Goal: Task Accomplishment & Management: Use online tool/utility

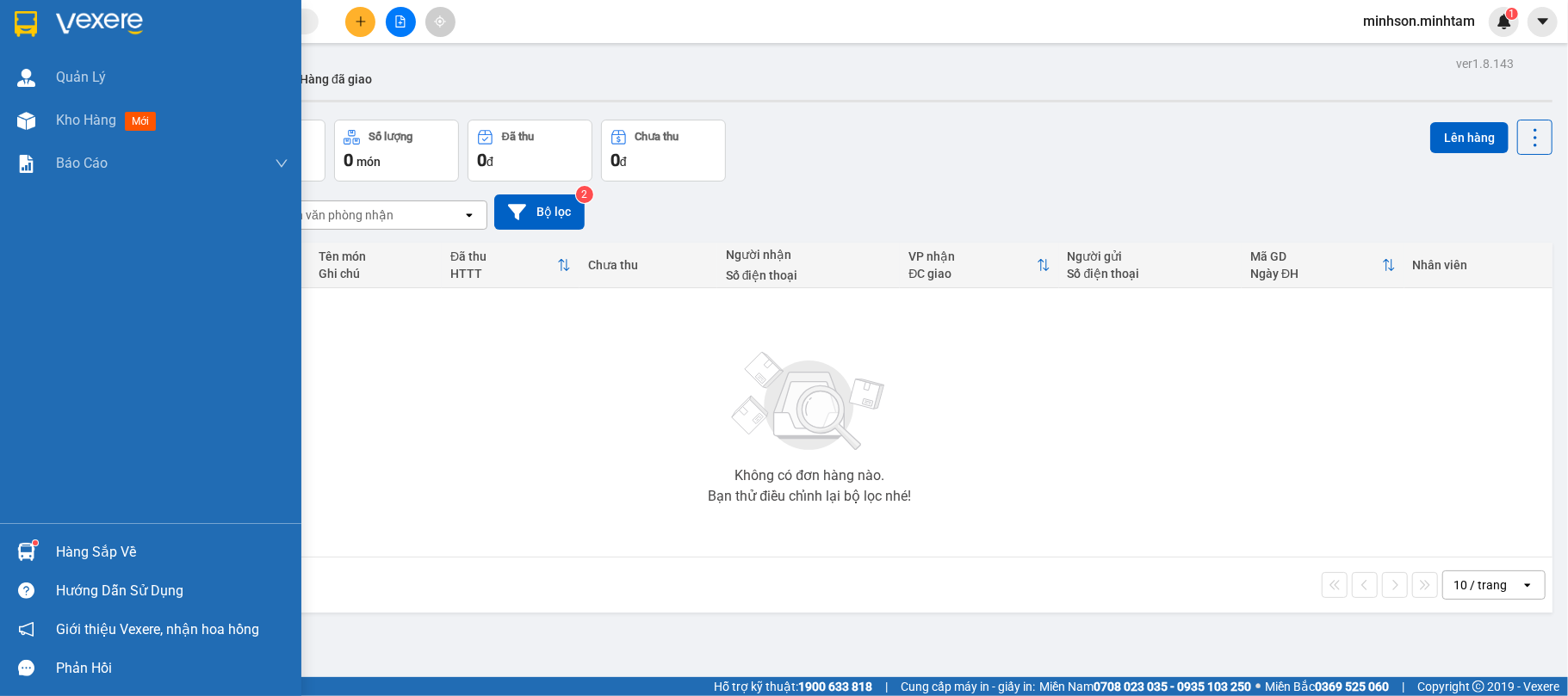
click at [66, 538] on div "Hàng sắp về" at bounding box center [151, 553] width 302 height 39
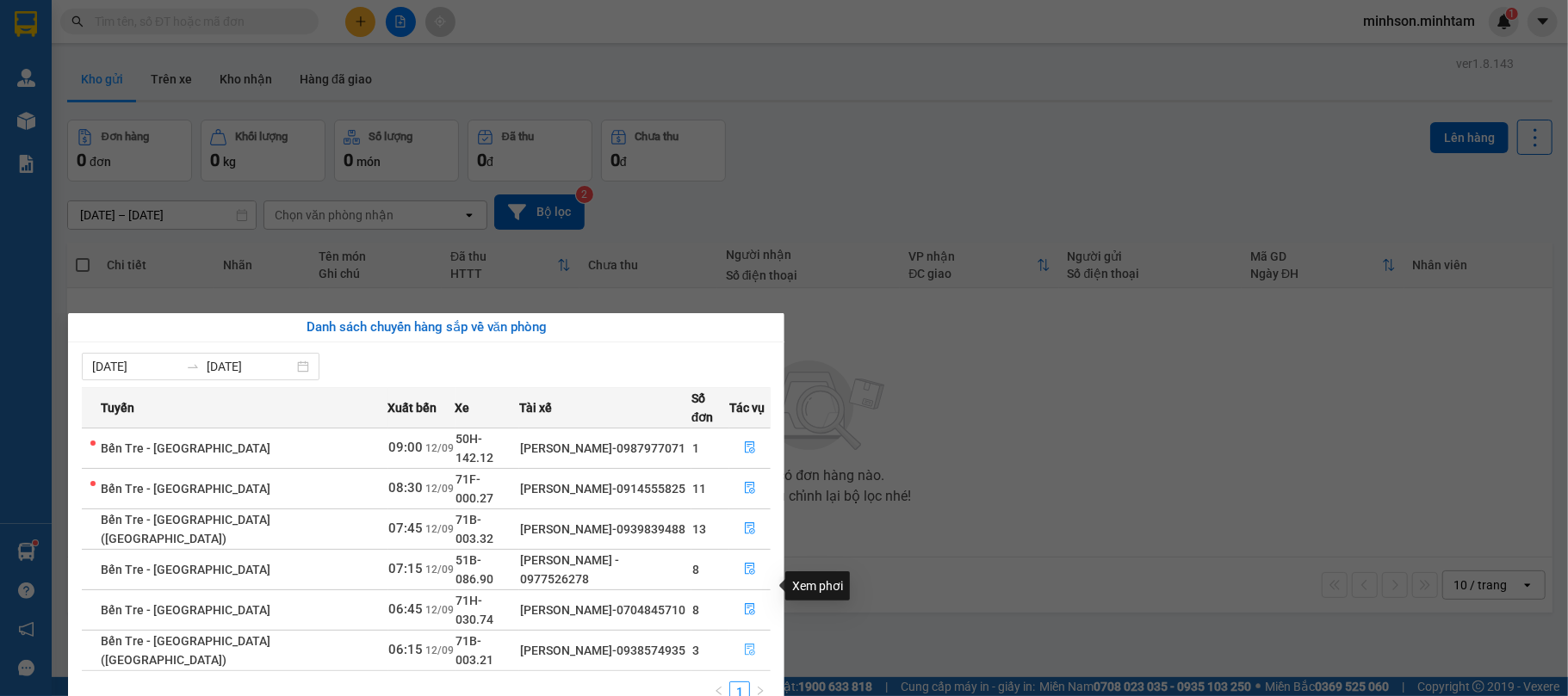
click at [744, 644] on icon "file-done" at bounding box center [750, 649] width 12 height 12
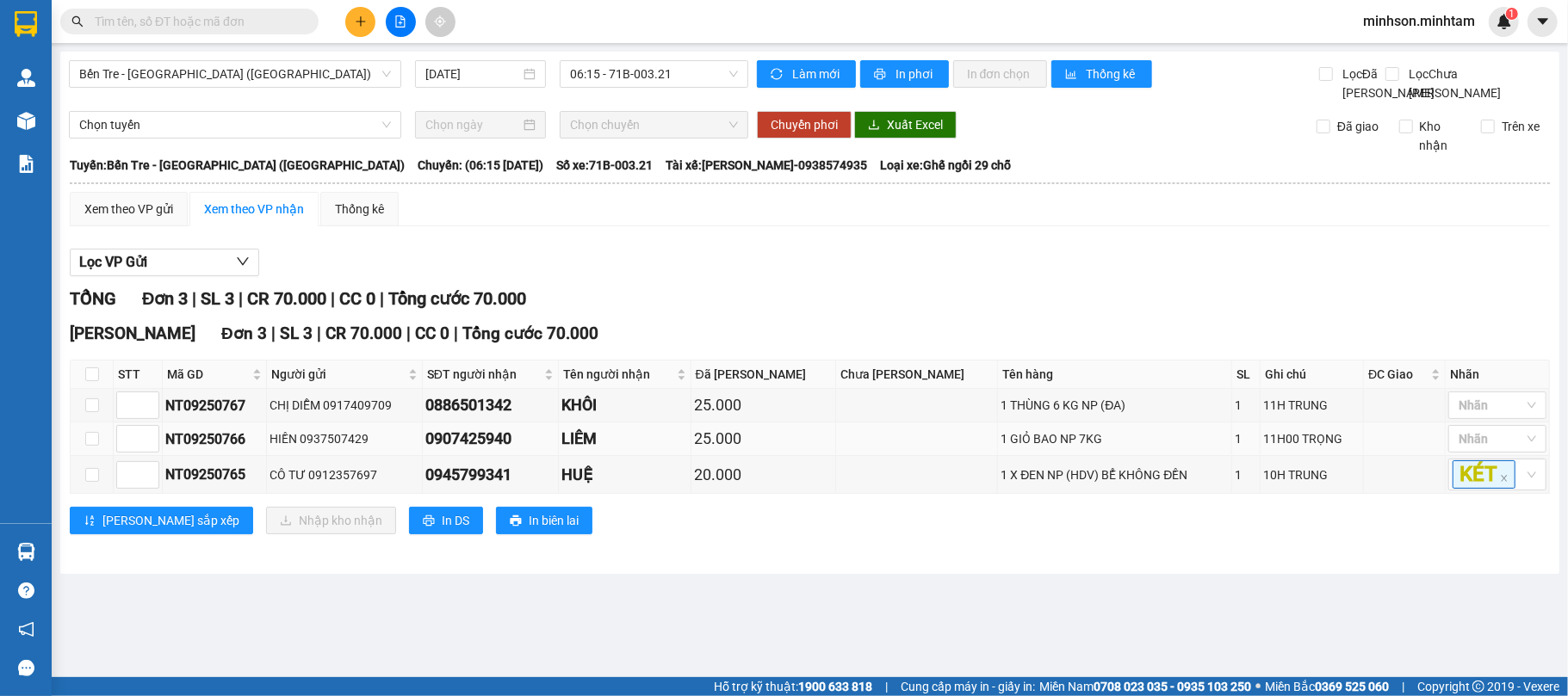
click at [107, 456] on td at bounding box center [92, 439] width 43 height 34
click at [110, 456] on td at bounding box center [92, 439] width 43 height 34
click at [87, 449] on label at bounding box center [92, 439] width 14 height 19
click at [87, 446] on input "checkbox" at bounding box center [92, 439] width 14 height 14
checkbox input "true"
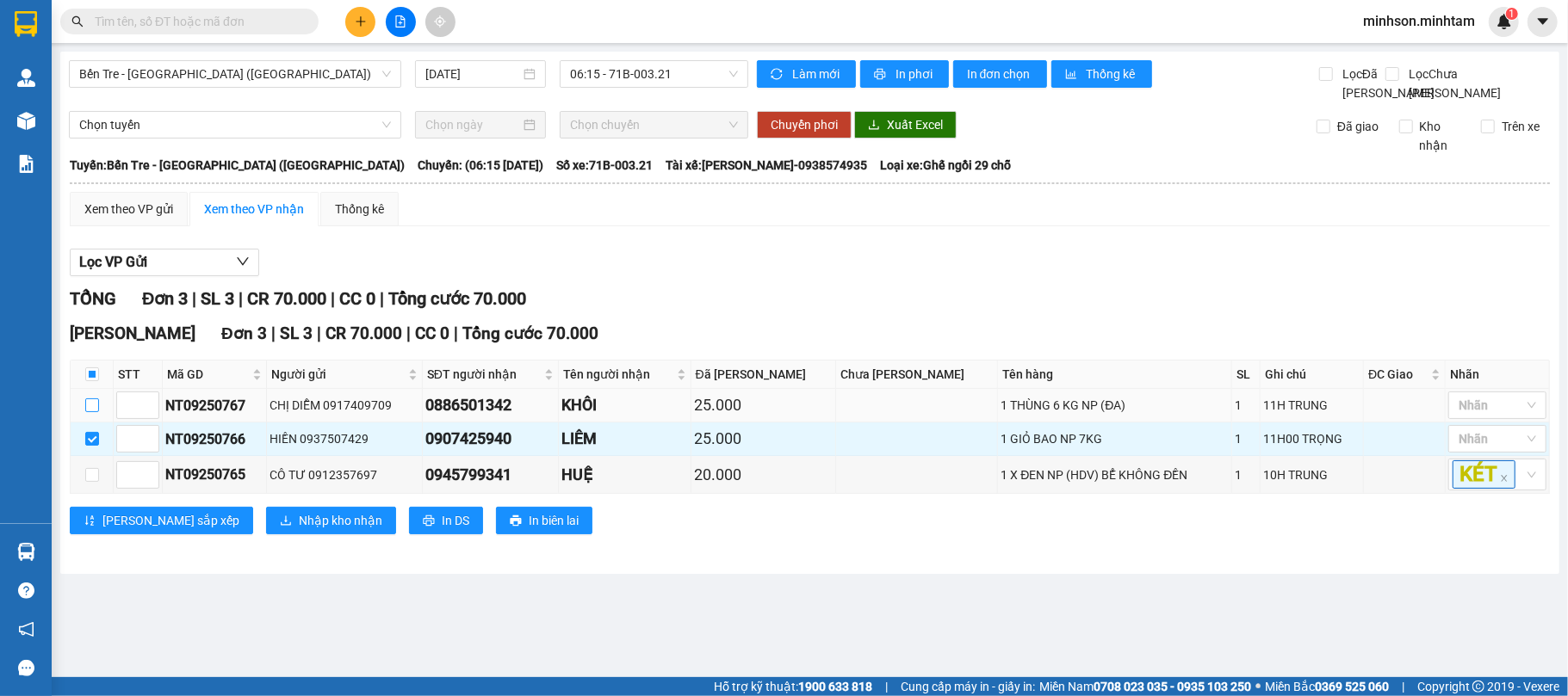
click at [87, 415] on label at bounding box center [92, 405] width 14 height 19
click at [87, 412] on input "checkbox" at bounding box center [92, 405] width 14 height 14
checkbox input "true"
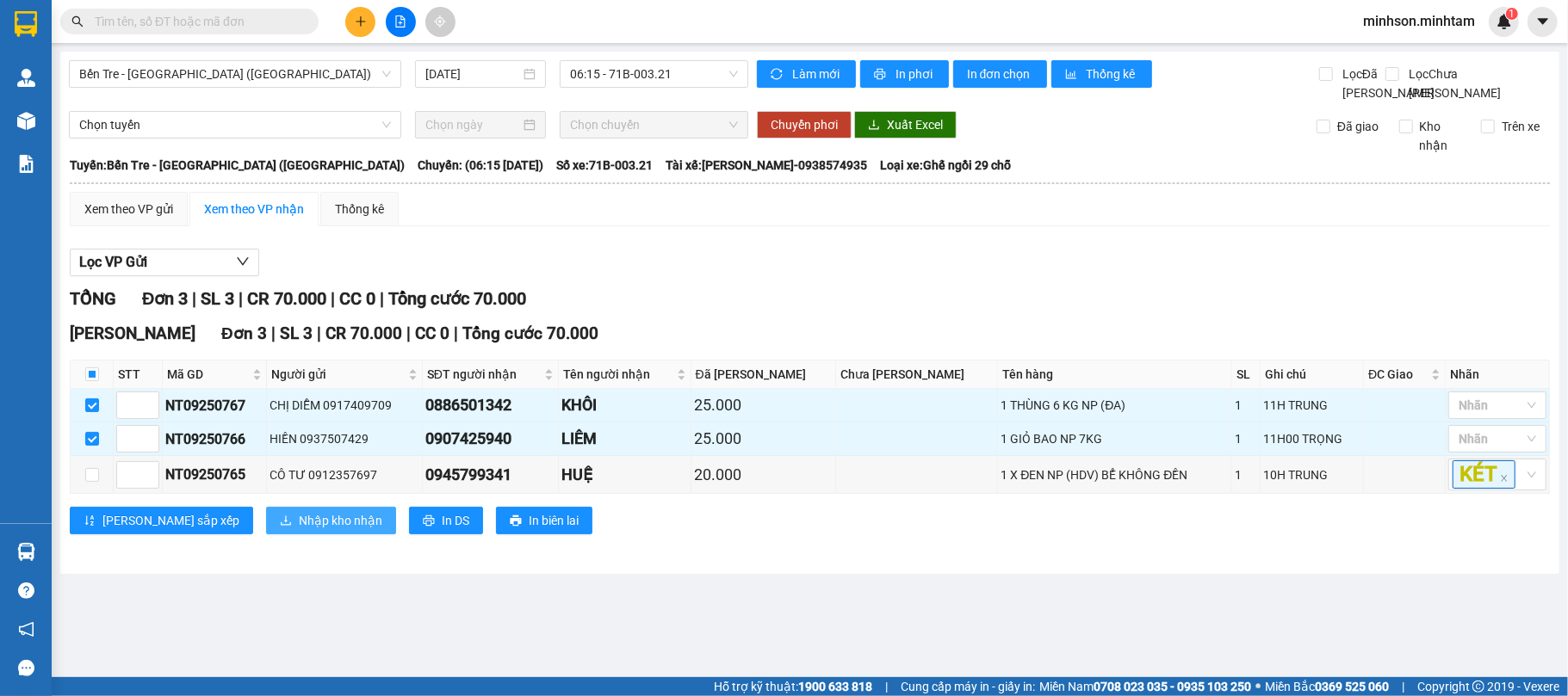
click at [299, 531] on span "Nhập kho nhận" at bounding box center [340, 520] width 84 height 19
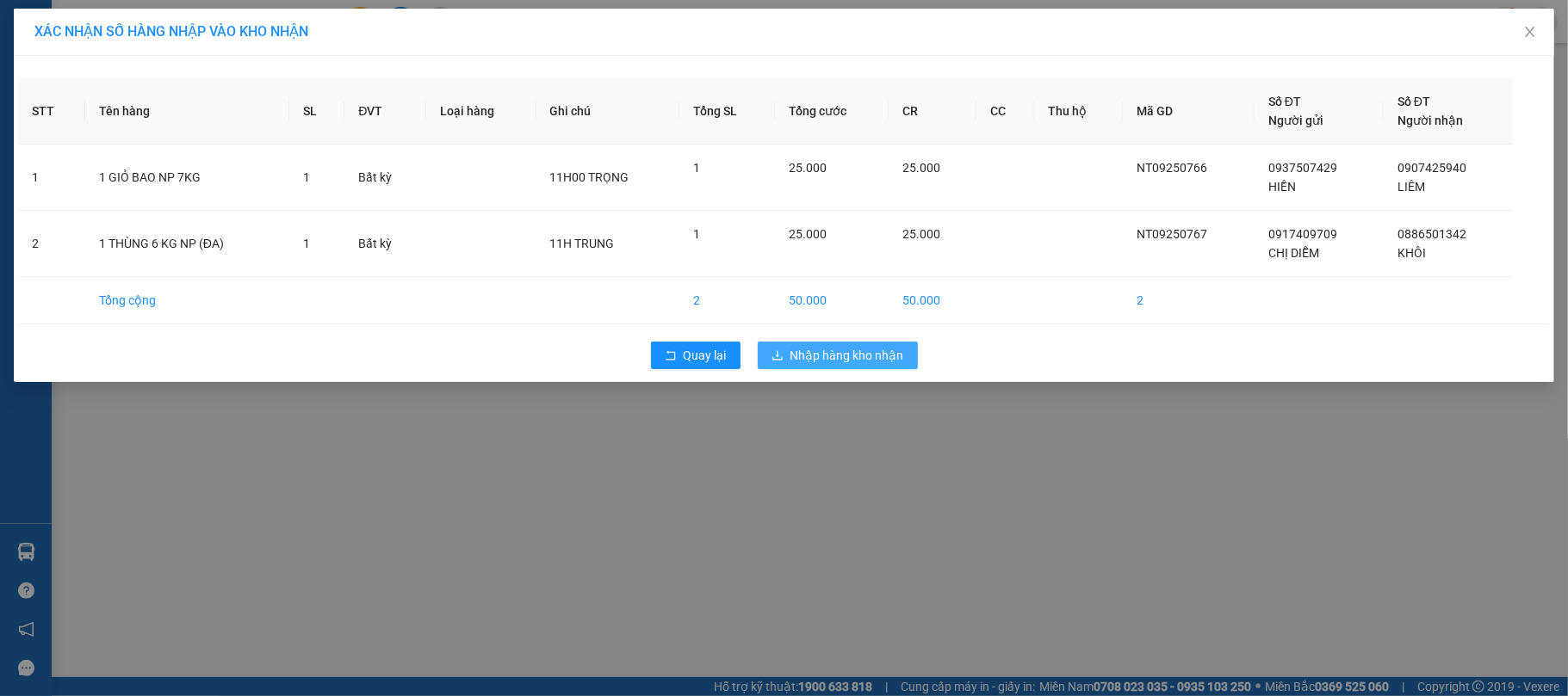
click at [878, 353] on span "Nhập hàng kho nhận" at bounding box center [847, 355] width 114 height 19
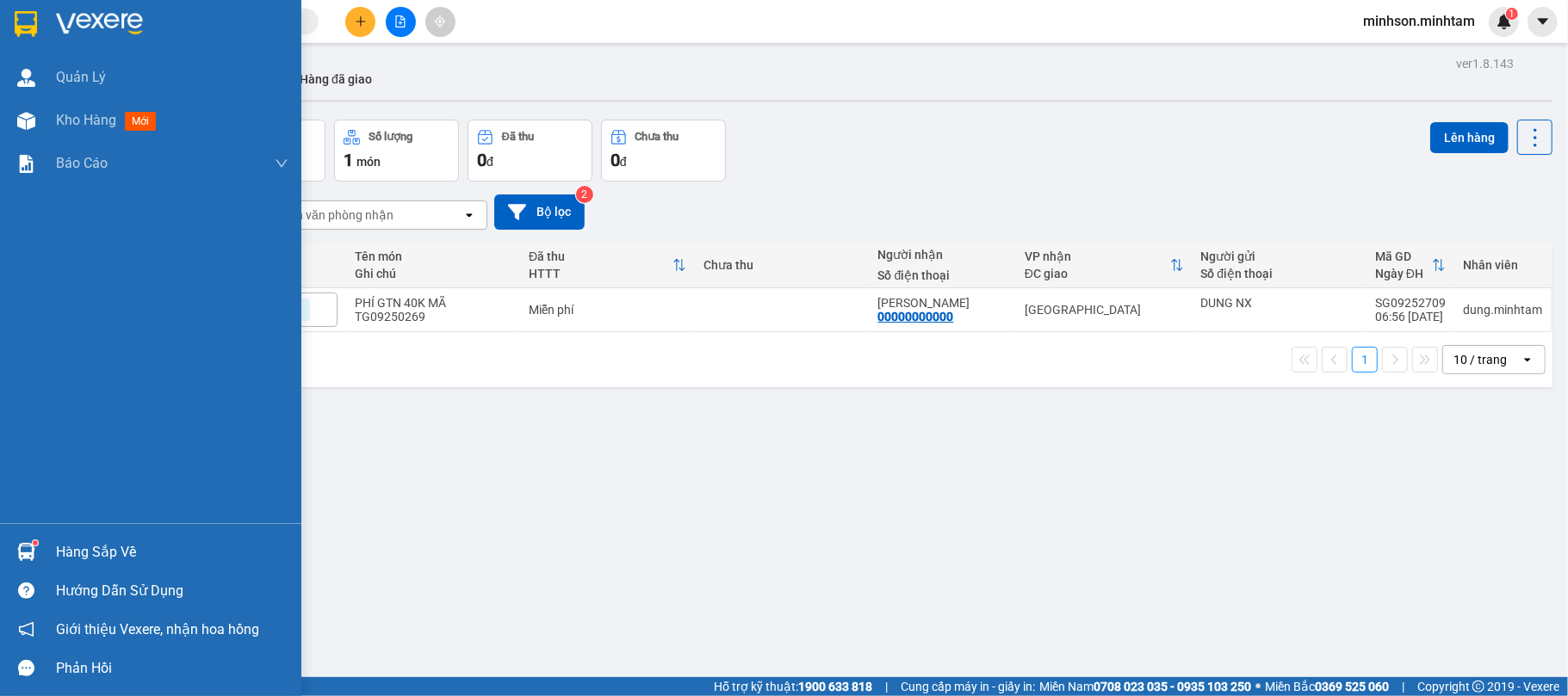
click at [129, 552] on div "Hàng sắp về" at bounding box center [172, 553] width 233 height 26
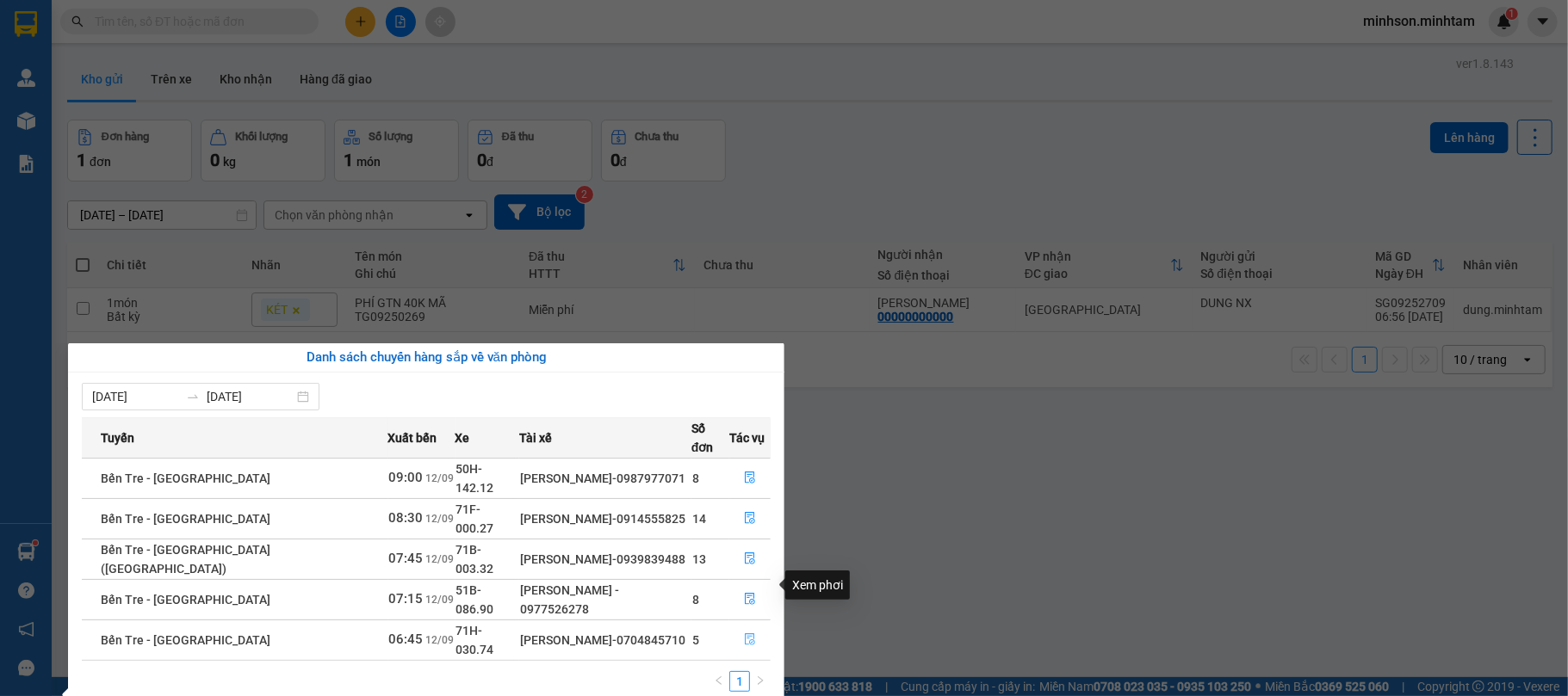
click at [748, 627] on button "button" at bounding box center [750, 641] width 40 height 28
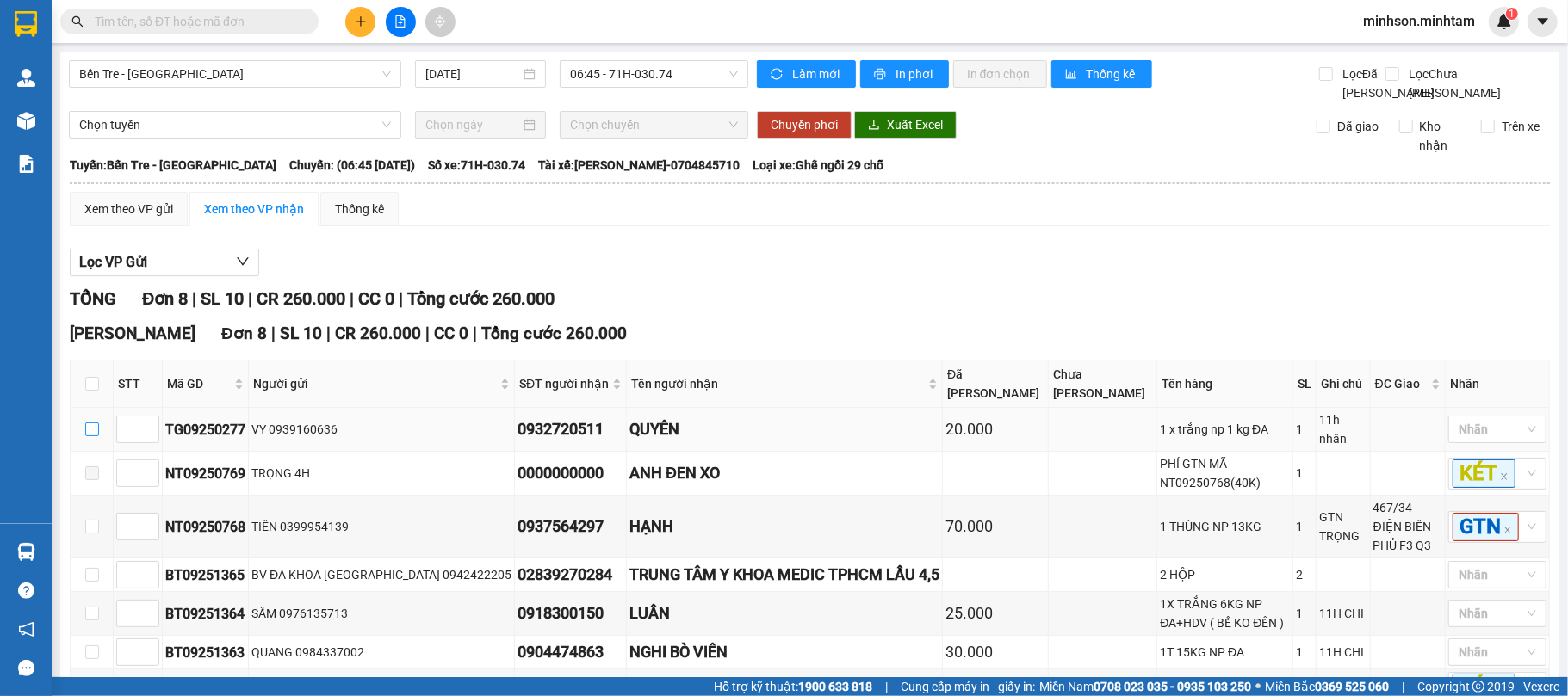
click at [95, 439] on label at bounding box center [92, 429] width 14 height 19
click at [95, 437] on input "checkbox" at bounding box center [92, 429] width 14 height 14
checkbox input "true"
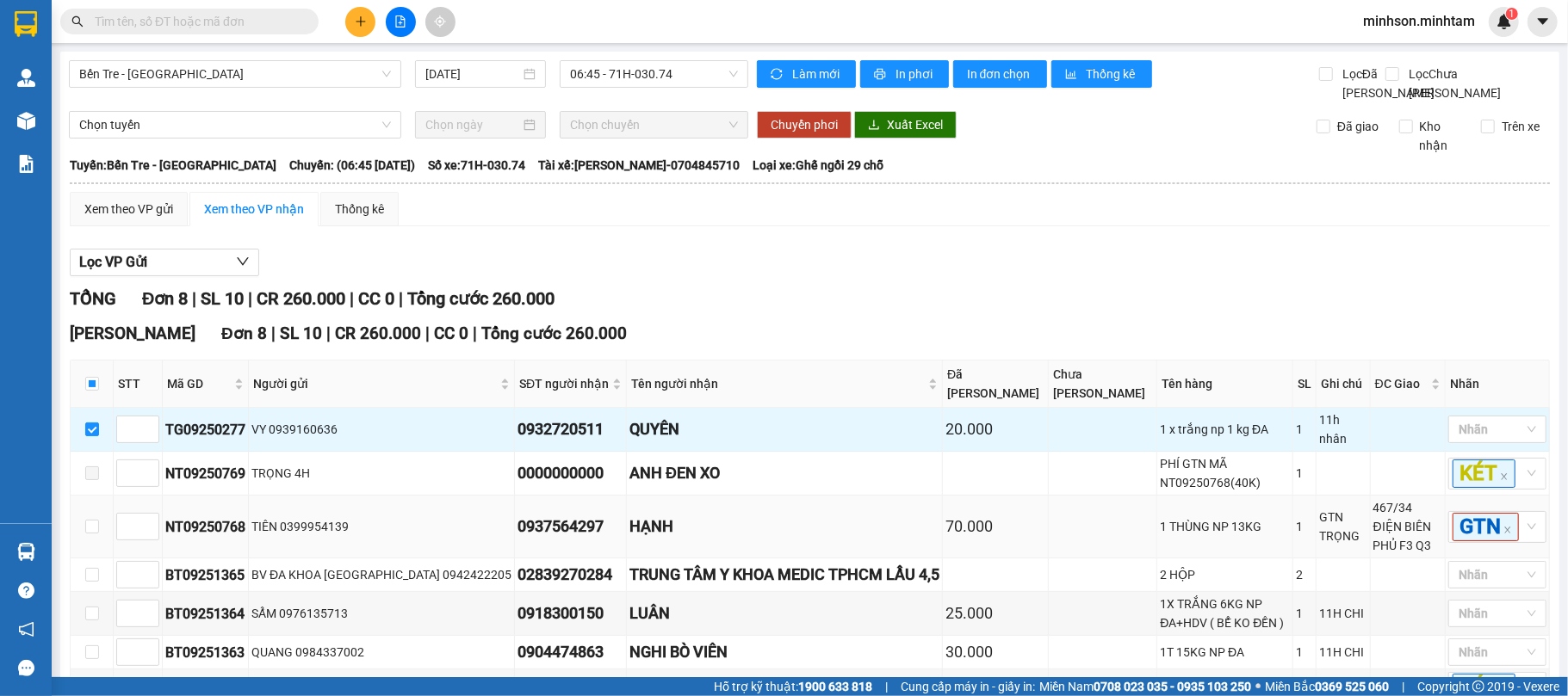
click at [89, 521] on td at bounding box center [92, 527] width 43 height 63
click at [87, 536] on label at bounding box center [92, 527] width 14 height 19
click at [87, 533] on input "checkbox" at bounding box center [92, 526] width 14 height 14
checkbox input "true"
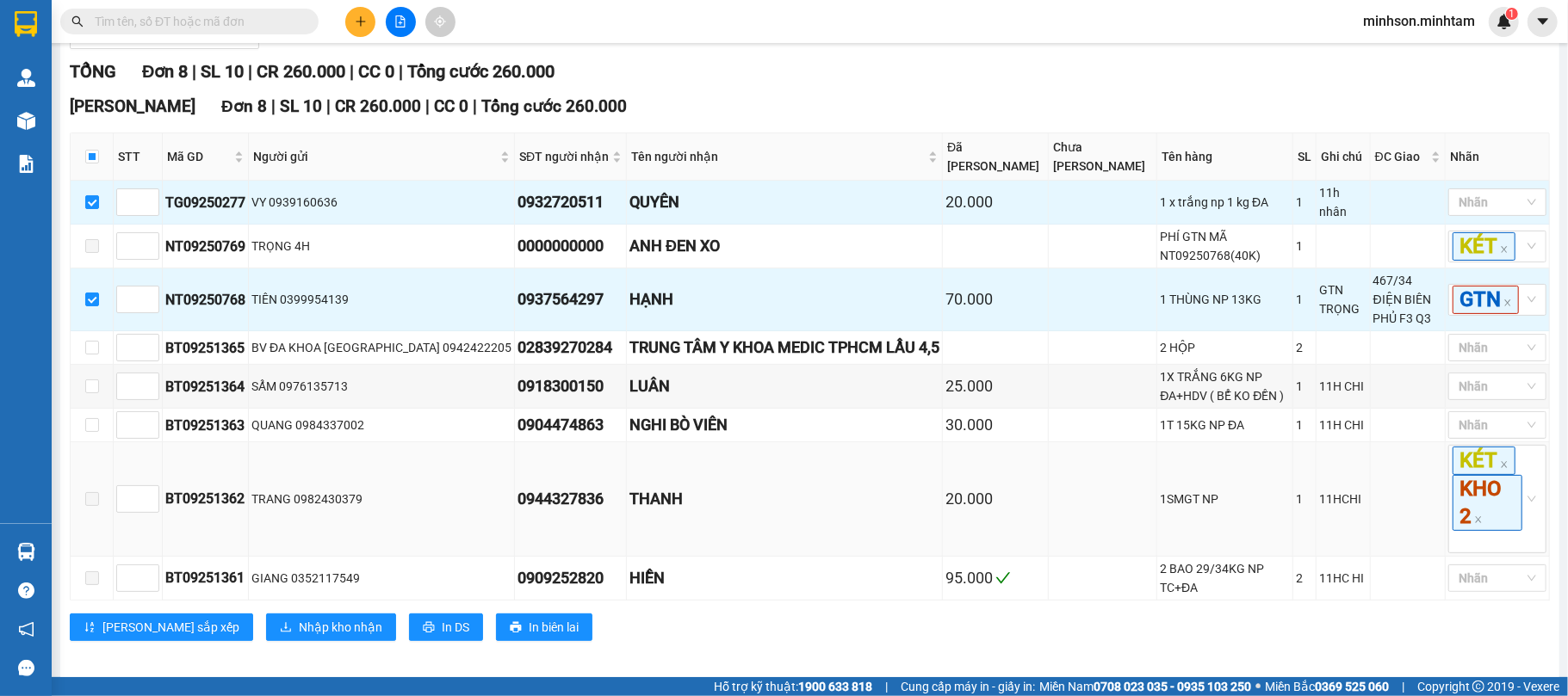
scroll to position [229, 0]
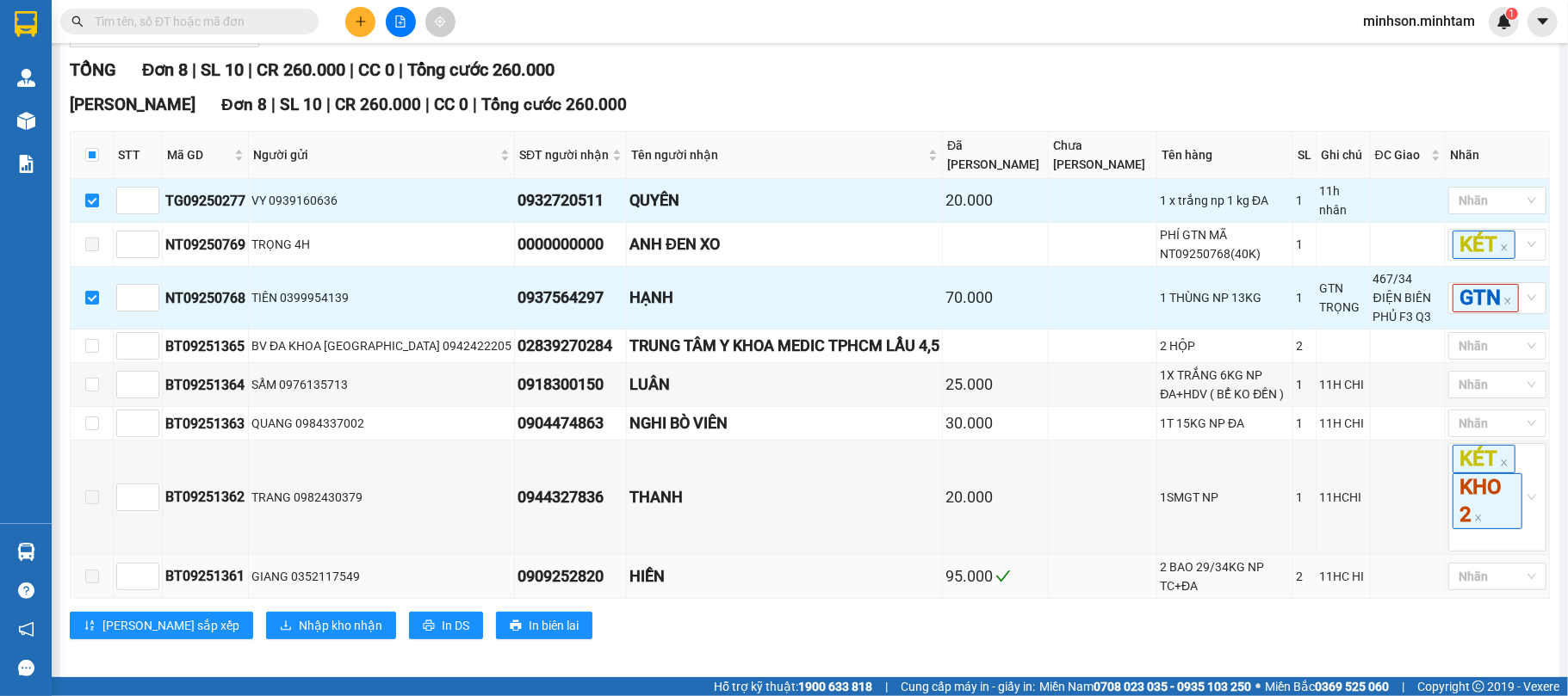
click at [97, 594] on td at bounding box center [92, 577] width 43 height 44
click at [97, 574] on span at bounding box center [92, 576] width 14 height 14
click at [91, 430] on input "checkbox" at bounding box center [92, 423] width 14 height 14
checkbox input "true"
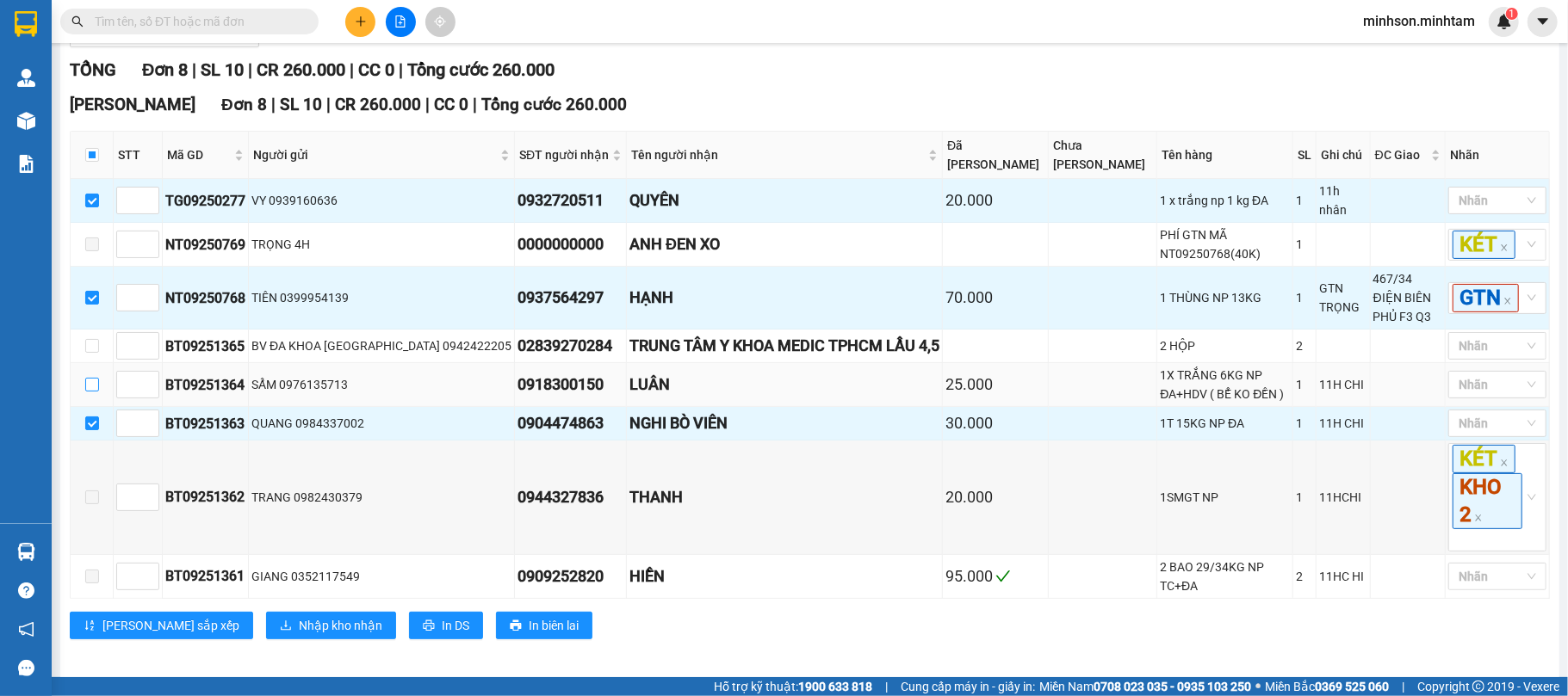
click at [94, 392] on input "checkbox" at bounding box center [92, 384] width 14 height 14
checkbox input "true"
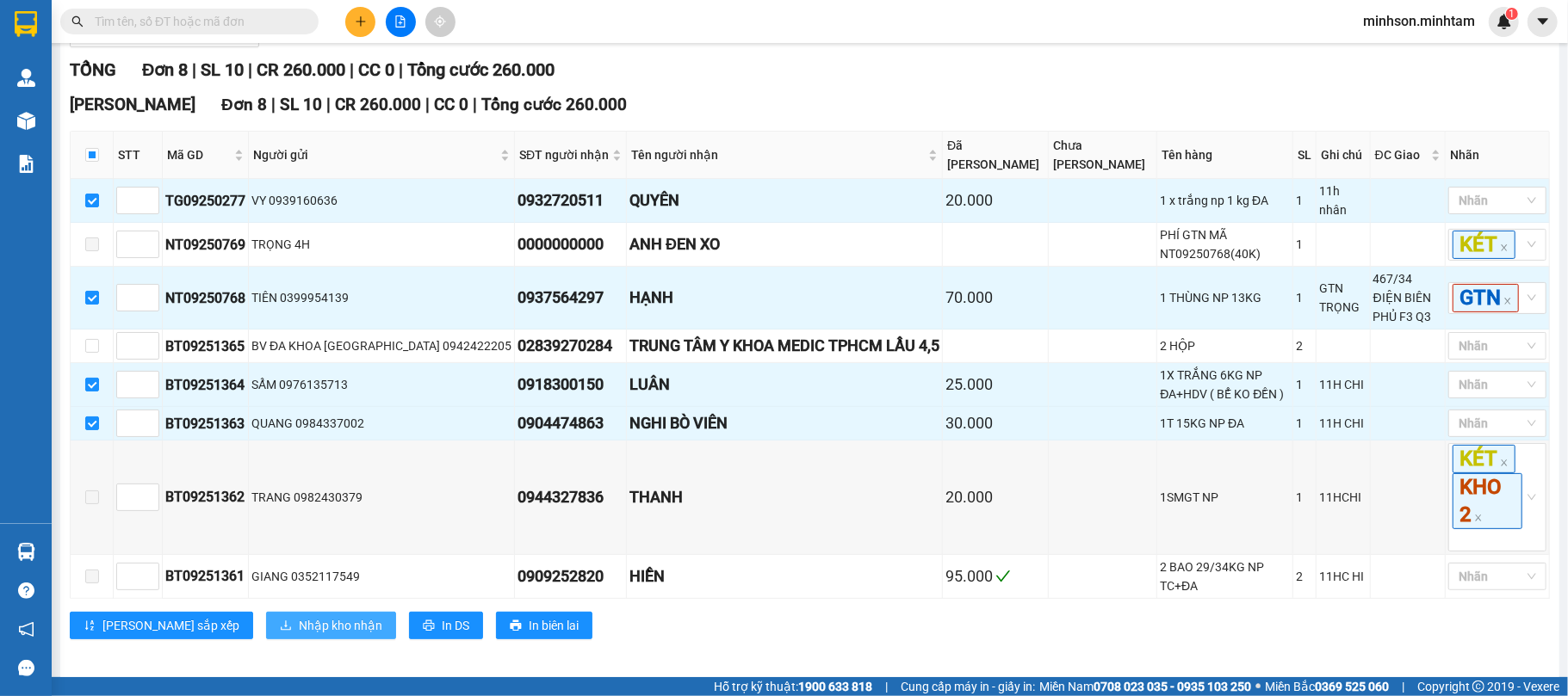
click at [299, 616] on span "Nhập kho nhận" at bounding box center [340, 625] width 84 height 19
